Goal: Navigation & Orientation: Find specific page/section

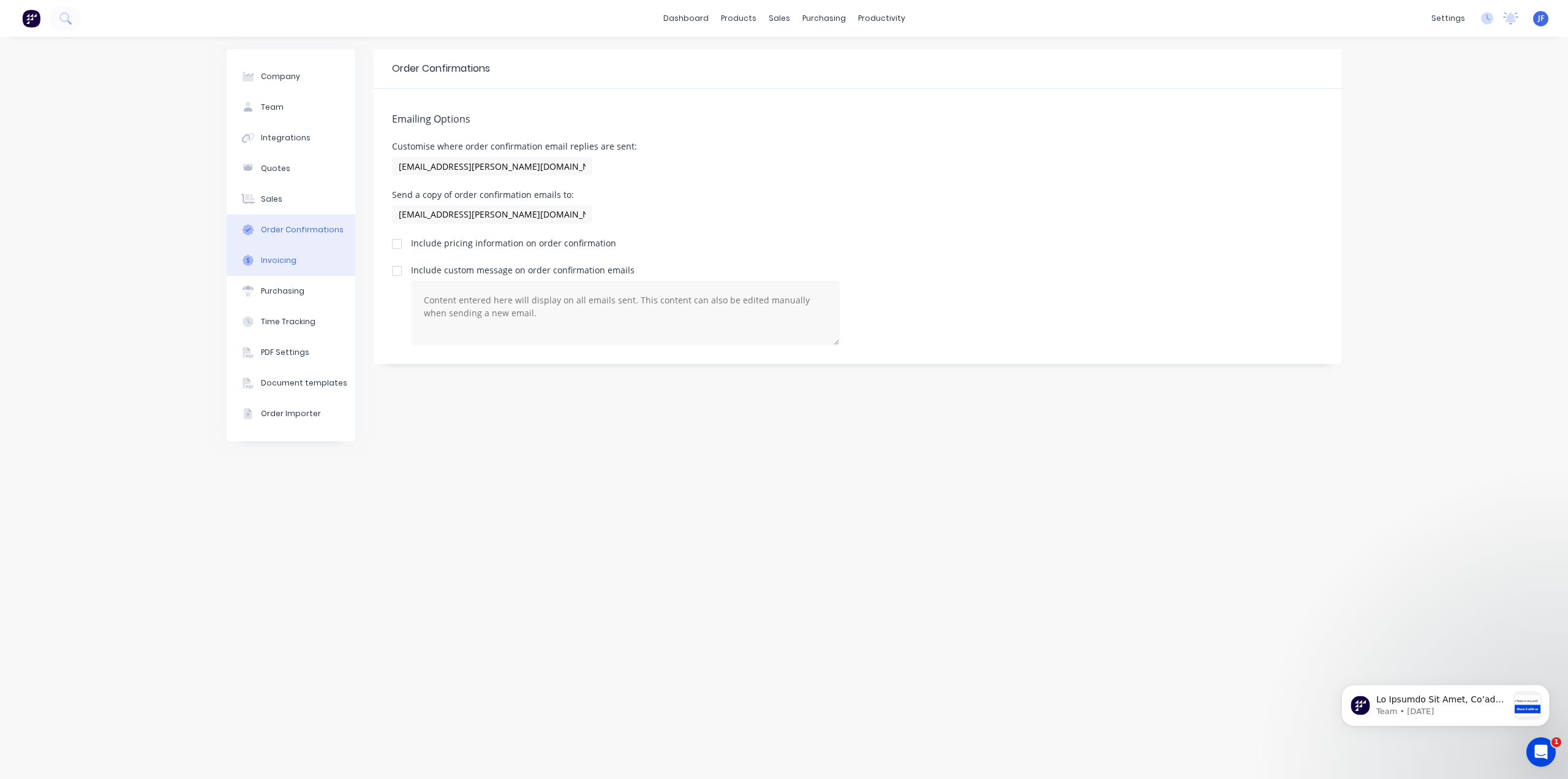
click at [279, 262] on div "Invoicing" at bounding box center [279, 260] width 36 height 11
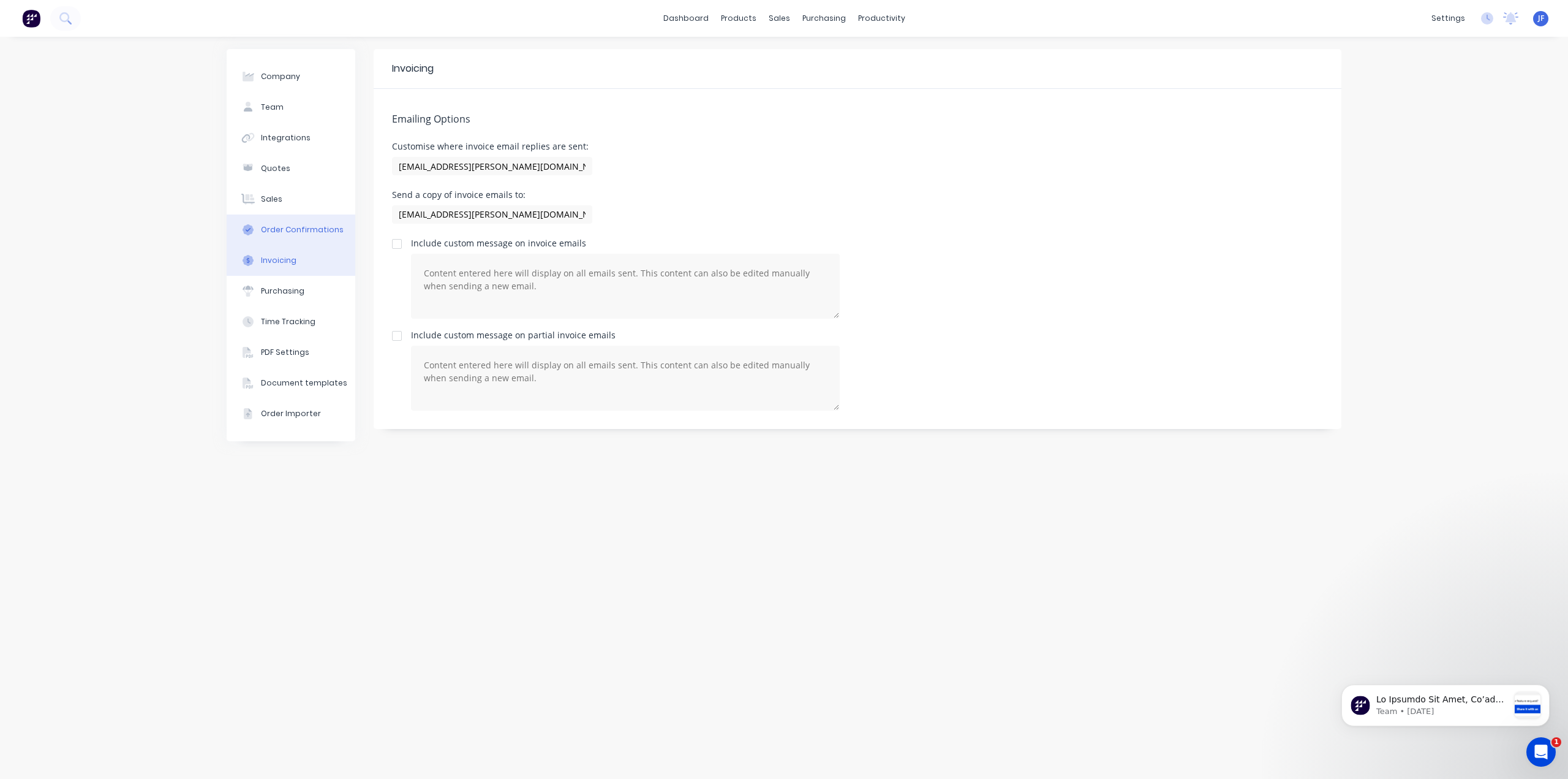
click at [322, 230] on div "Order Confirmations" at bounding box center [302, 230] width 82 height 11
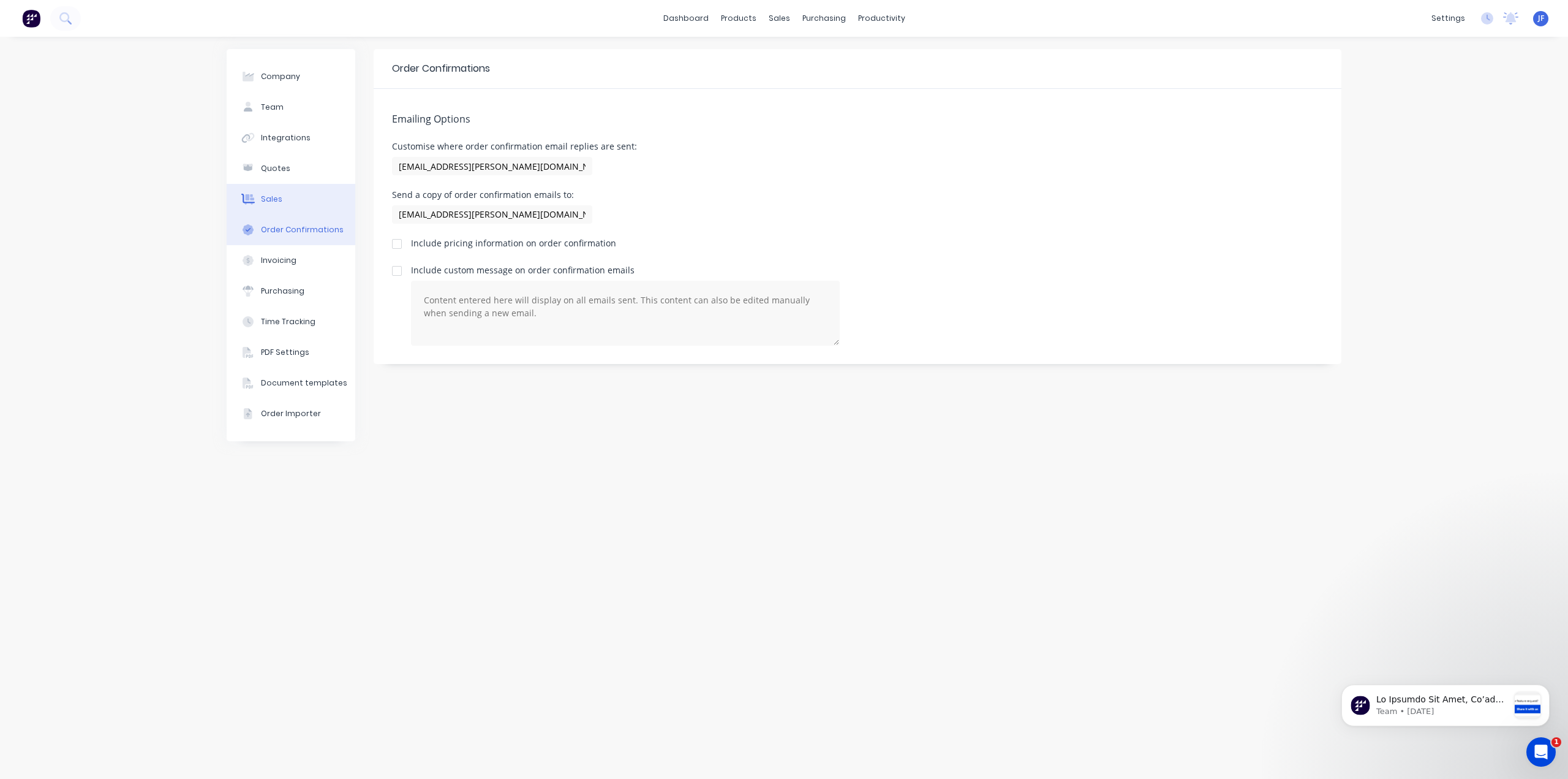
click at [272, 192] on button "Sales" at bounding box center [290, 199] width 128 height 31
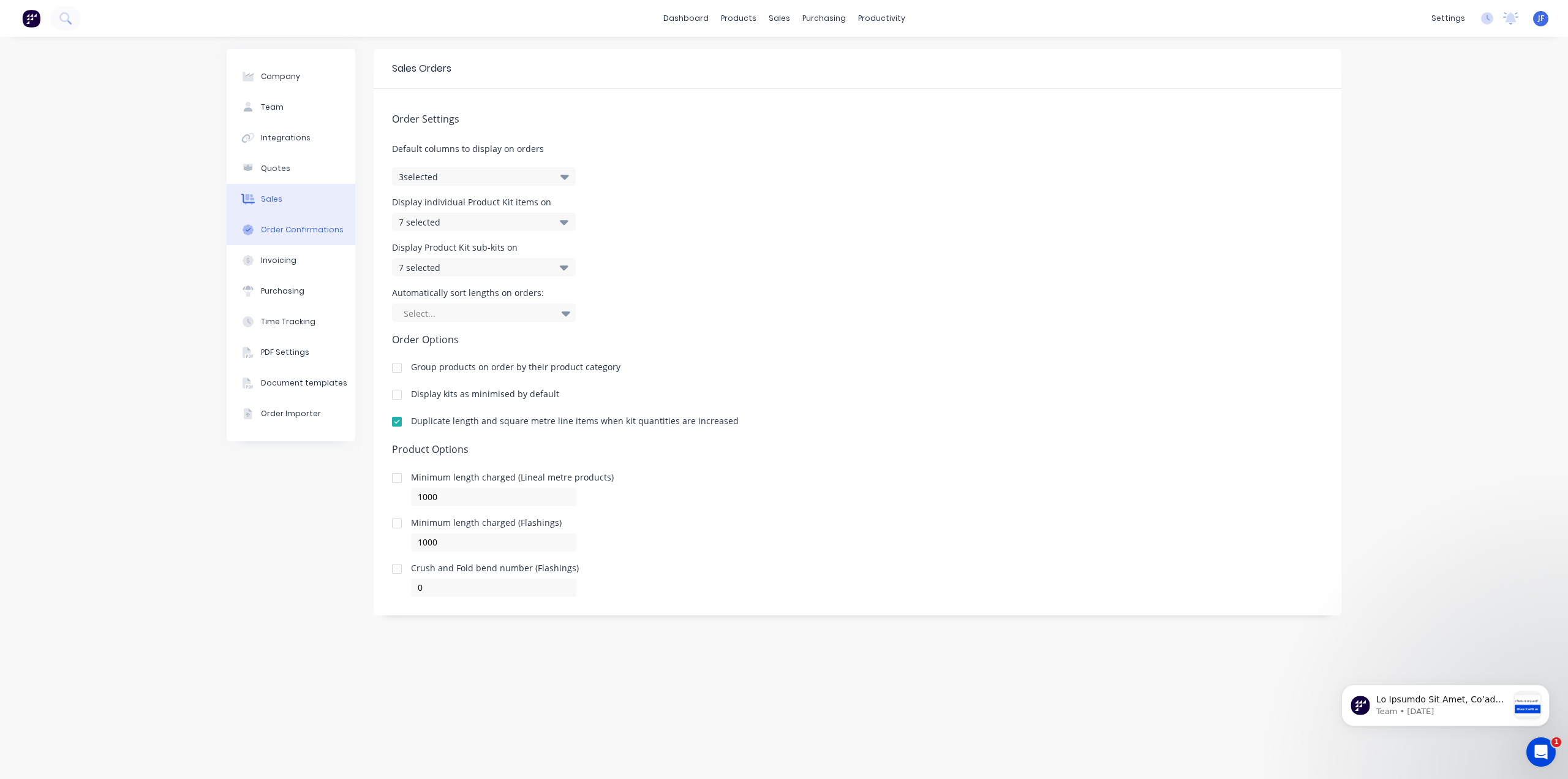
click at [268, 225] on div "Order Confirmations" at bounding box center [302, 230] width 82 height 11
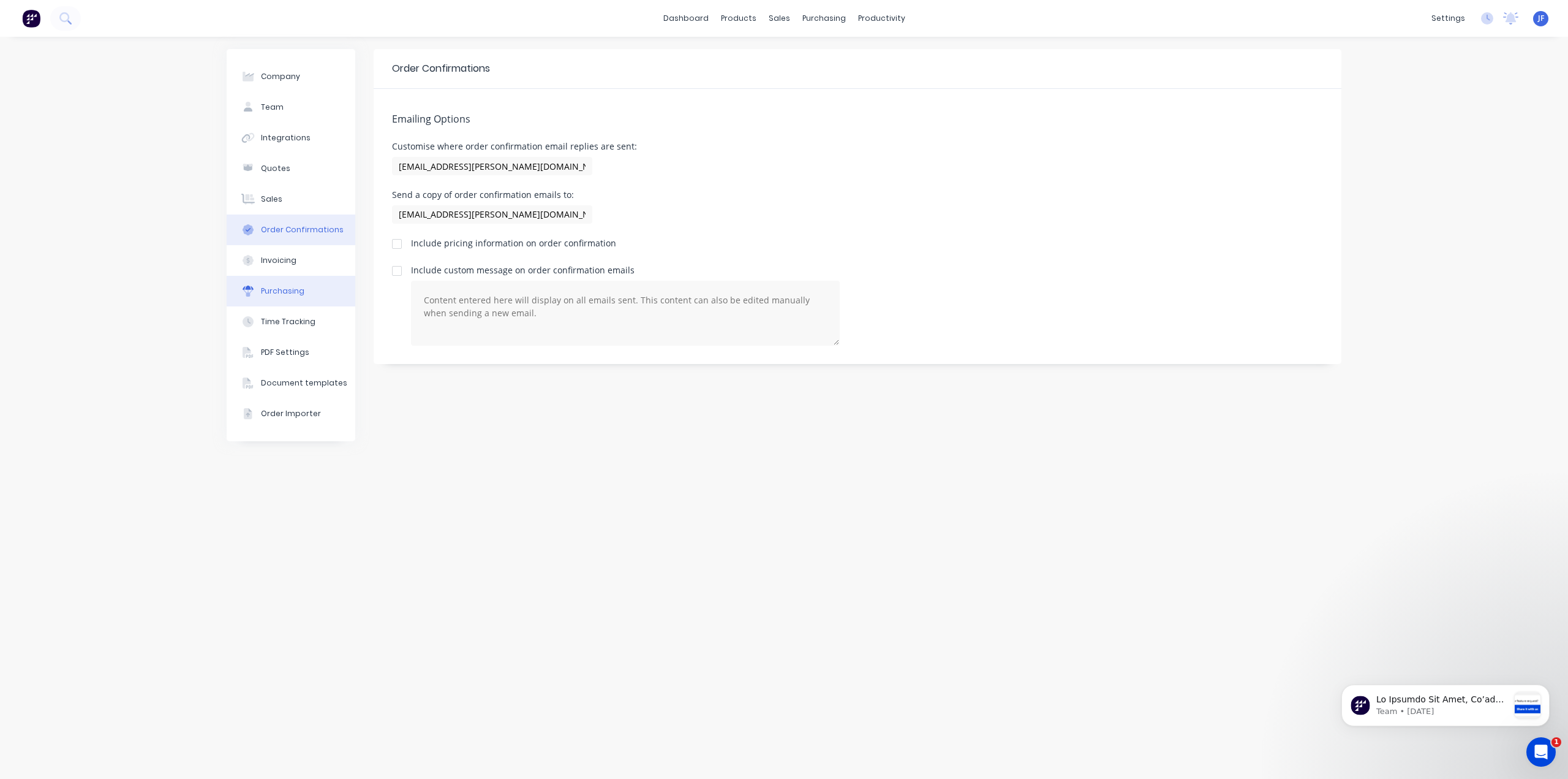
click at [289, 291] on div "Purchasing" at bounding box center [282, 291] width 43 height 11
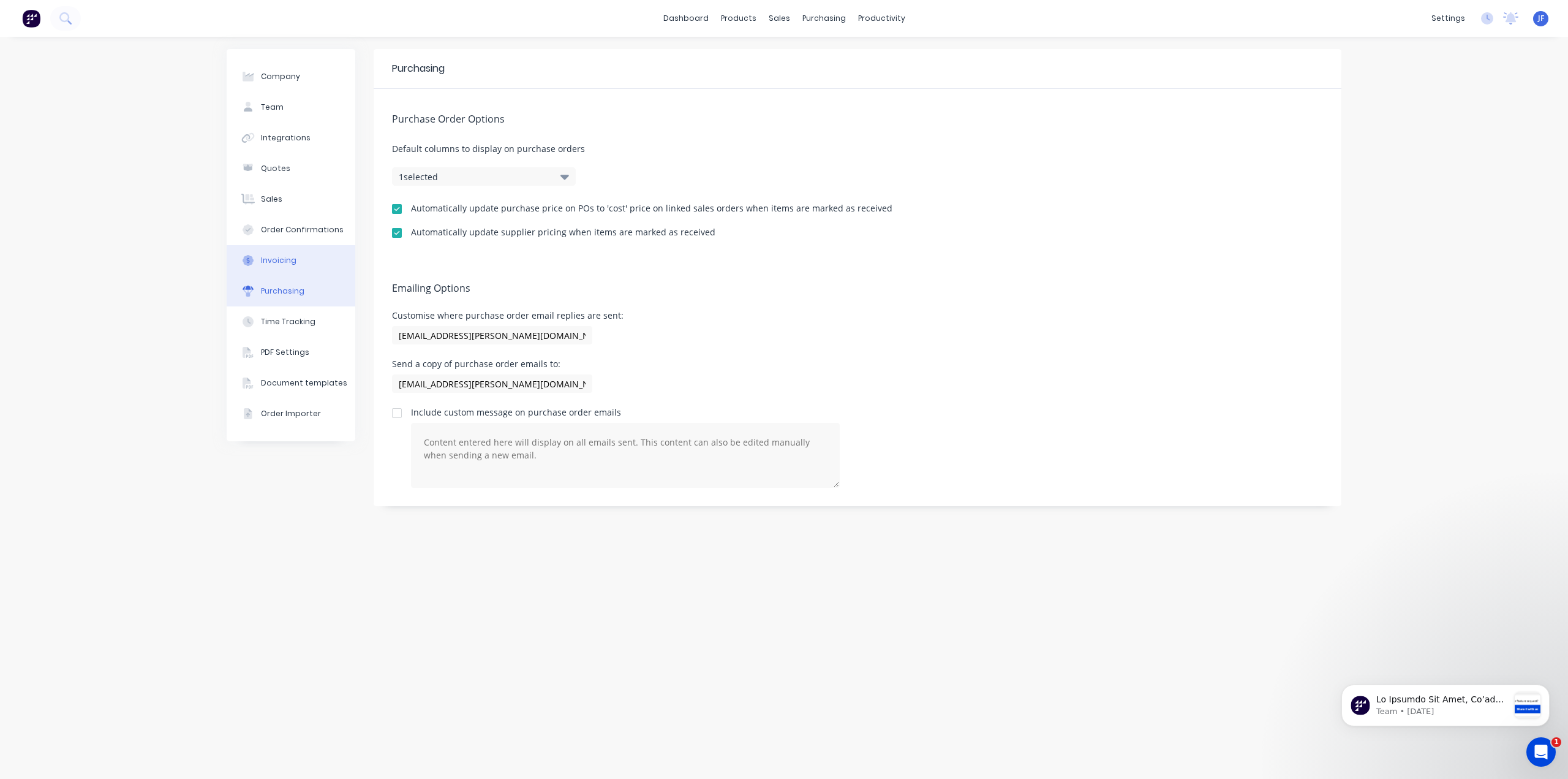
click at [298, 254] on button "Invoicing" at bounding box center [290, 260] width 128 height 31
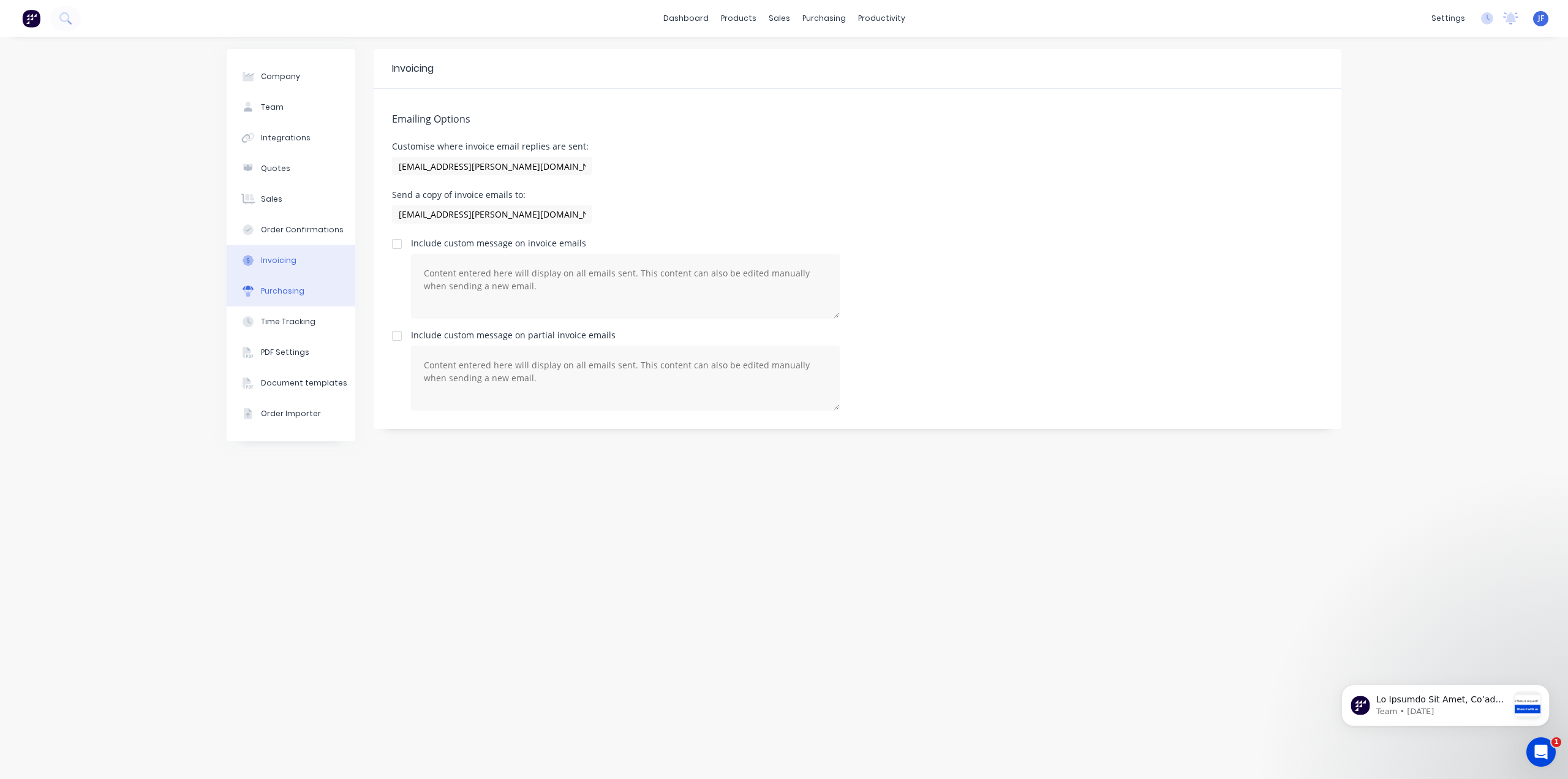
click at [297, 289] on div "Purchasing" at bounding box center [282, 291] width 43 height 11
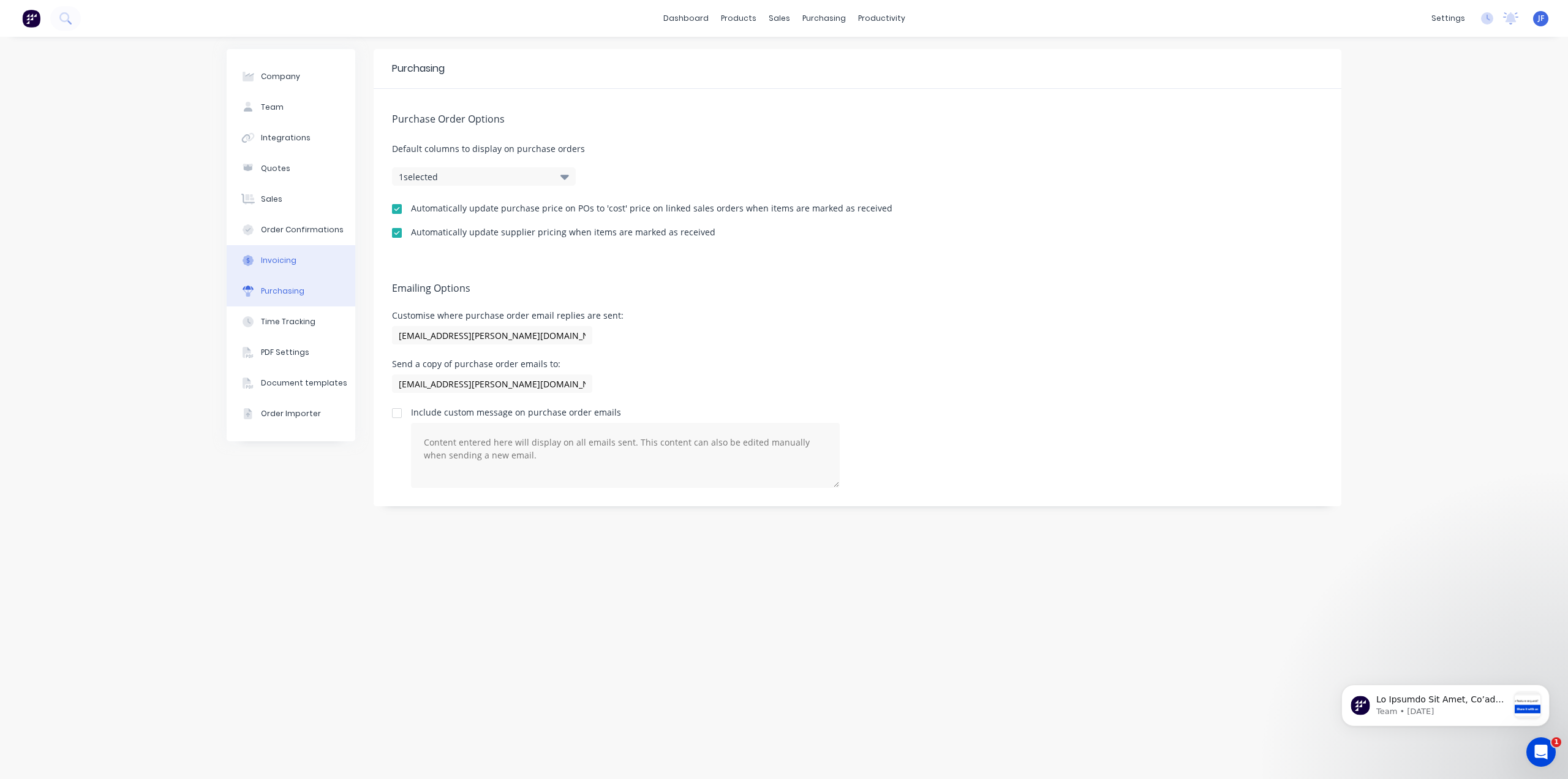
click at [286, 255] on div "Invoicing" at bounding box center [279, 260] width 36 height 11
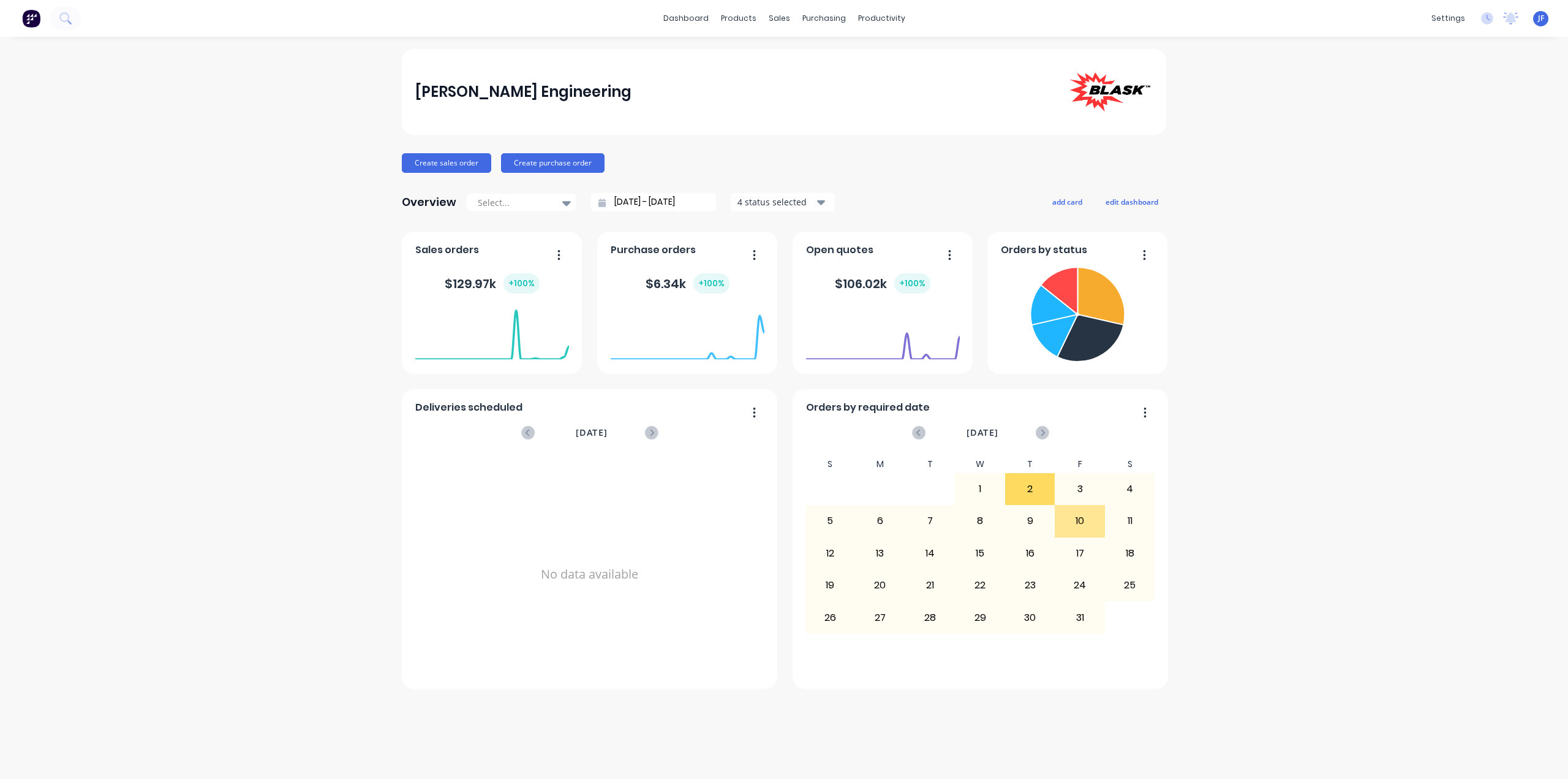
click at [1538, 18] on span "JF" at bounding box center [1541, 19] width 6 height 11
click at [1432, 161] on button "Sign out" at bounding box center [1462, 154] width 162 height 25
